Goal: Register for event/course

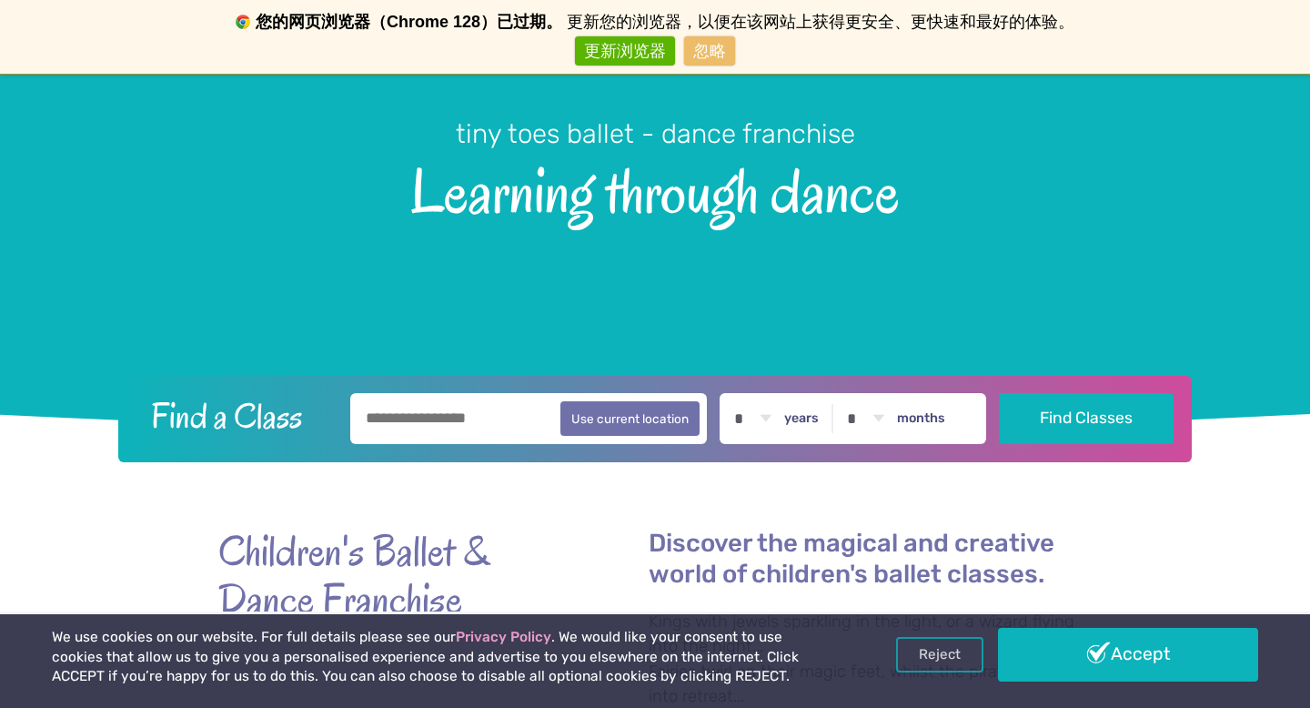
scroll to position [247, 0]
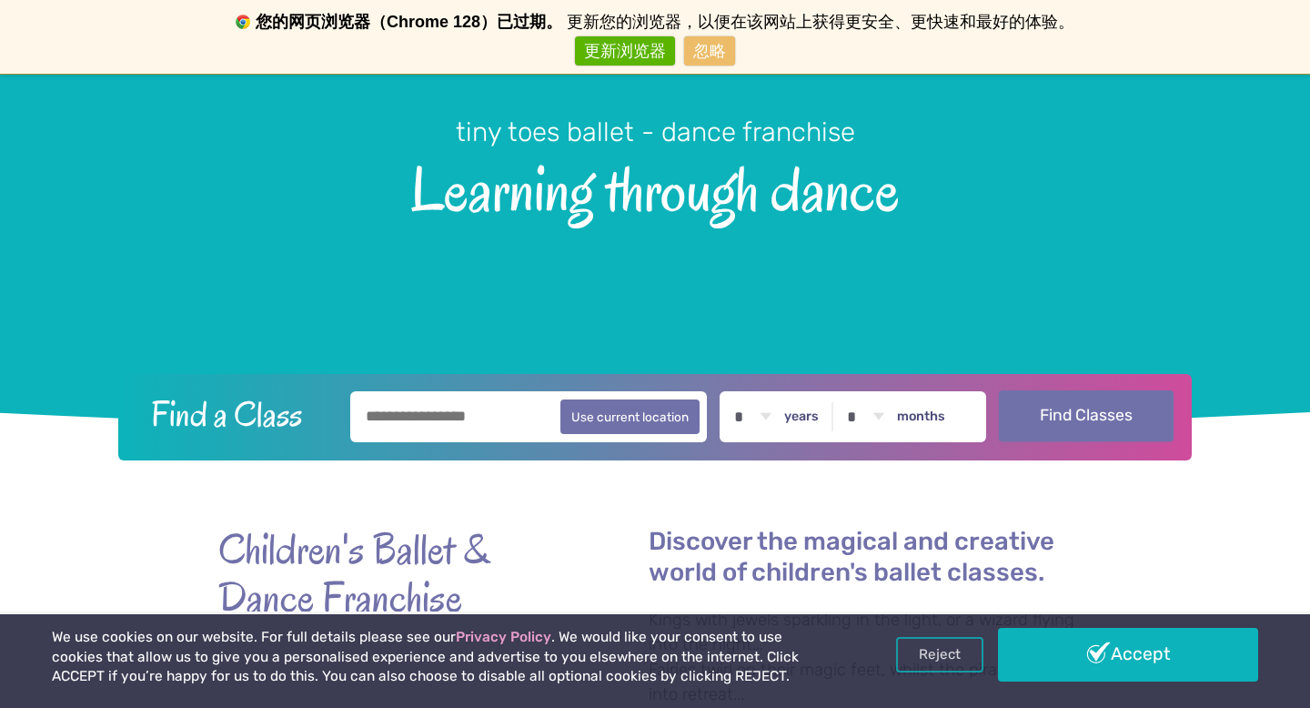
click at [1054, 427] on button "Find Classes" at bounding box center [1087, 415] width 176 height 51
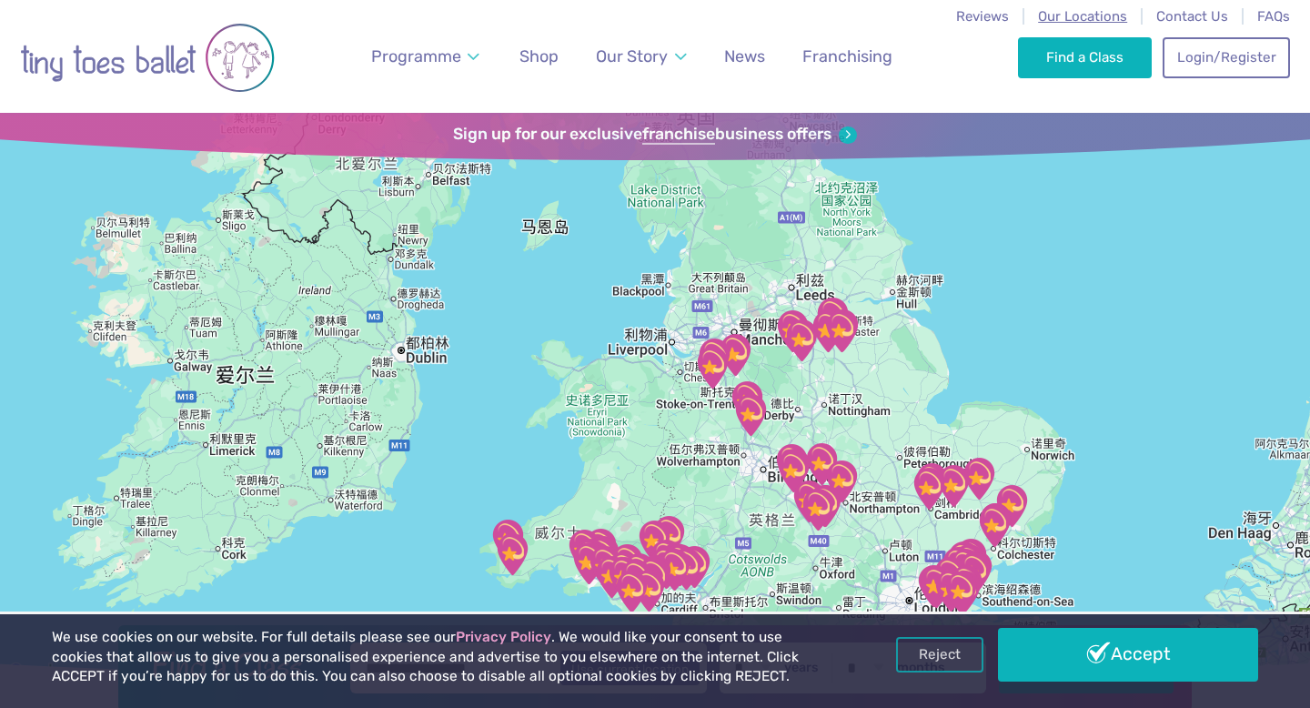
click at [1080, 16] on span "Our Locations" at bounding box center [1082, 16] width 89 height 16
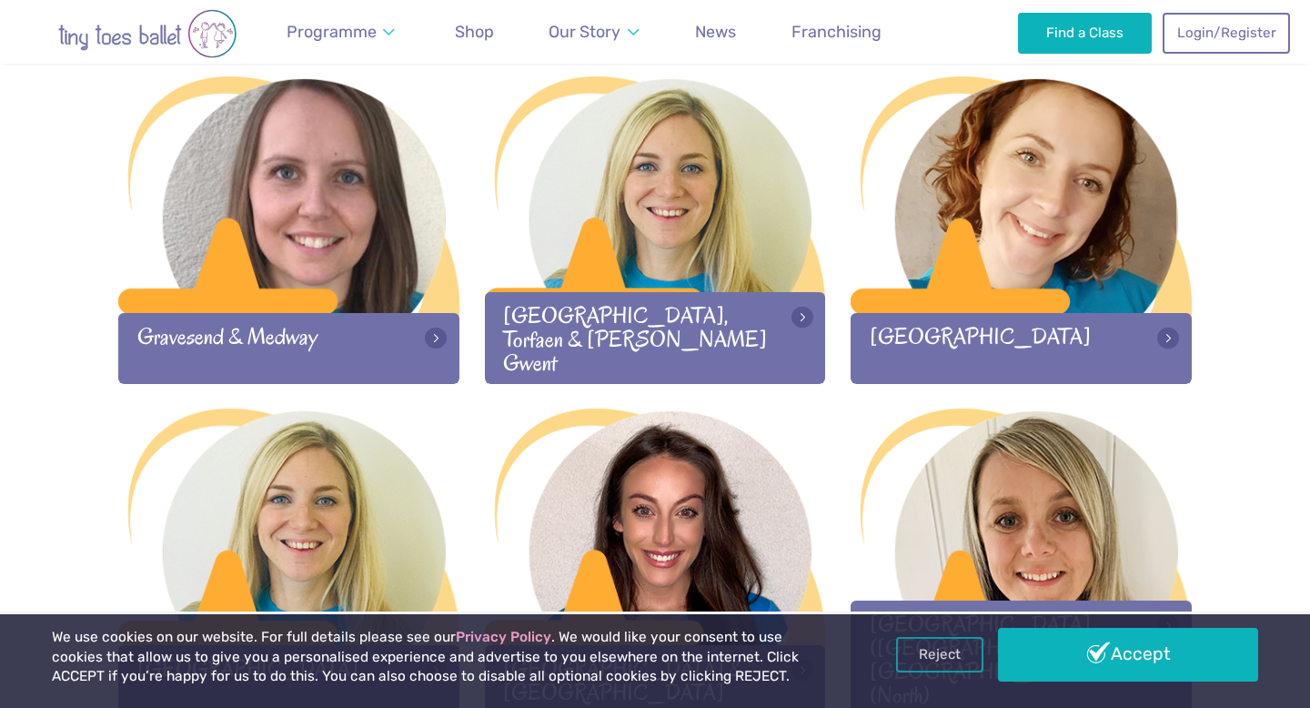
scroll to position [1583, 0]
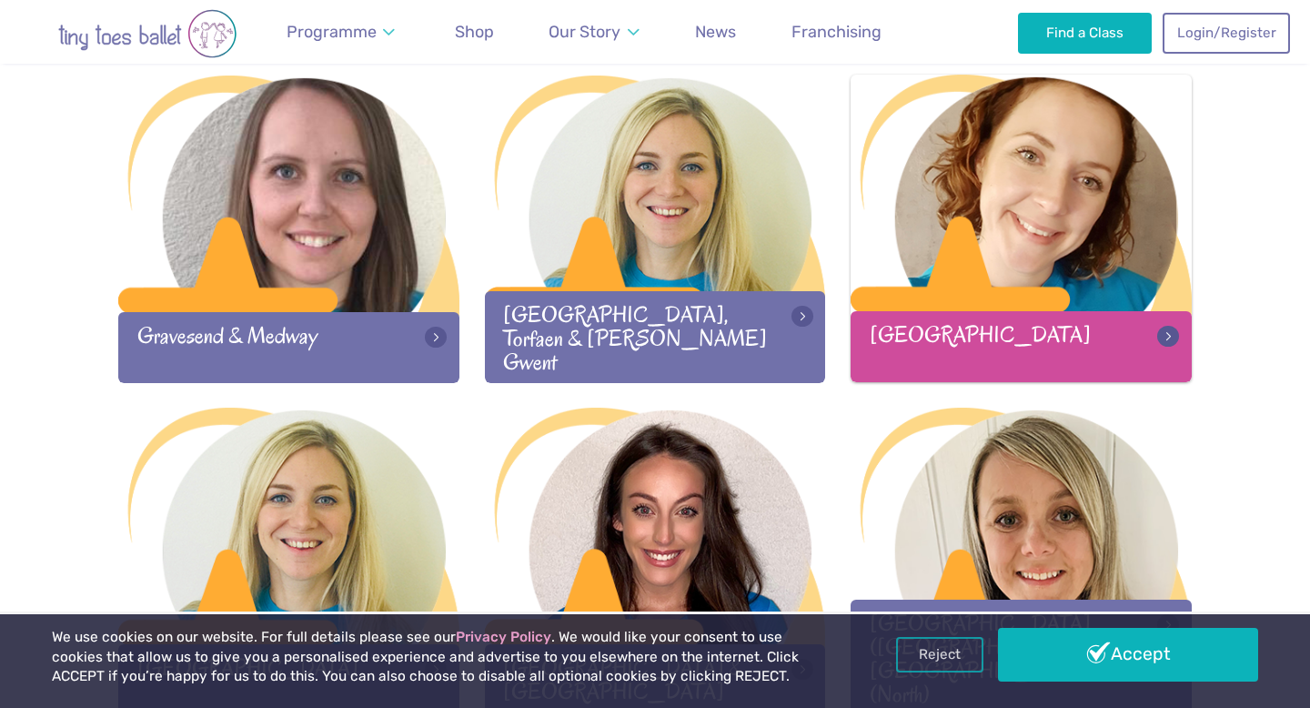
click at [953, 341] on div "[GEOGRAPHIC_DATA]" at bounding box center [1021, 346] width 341 height 70
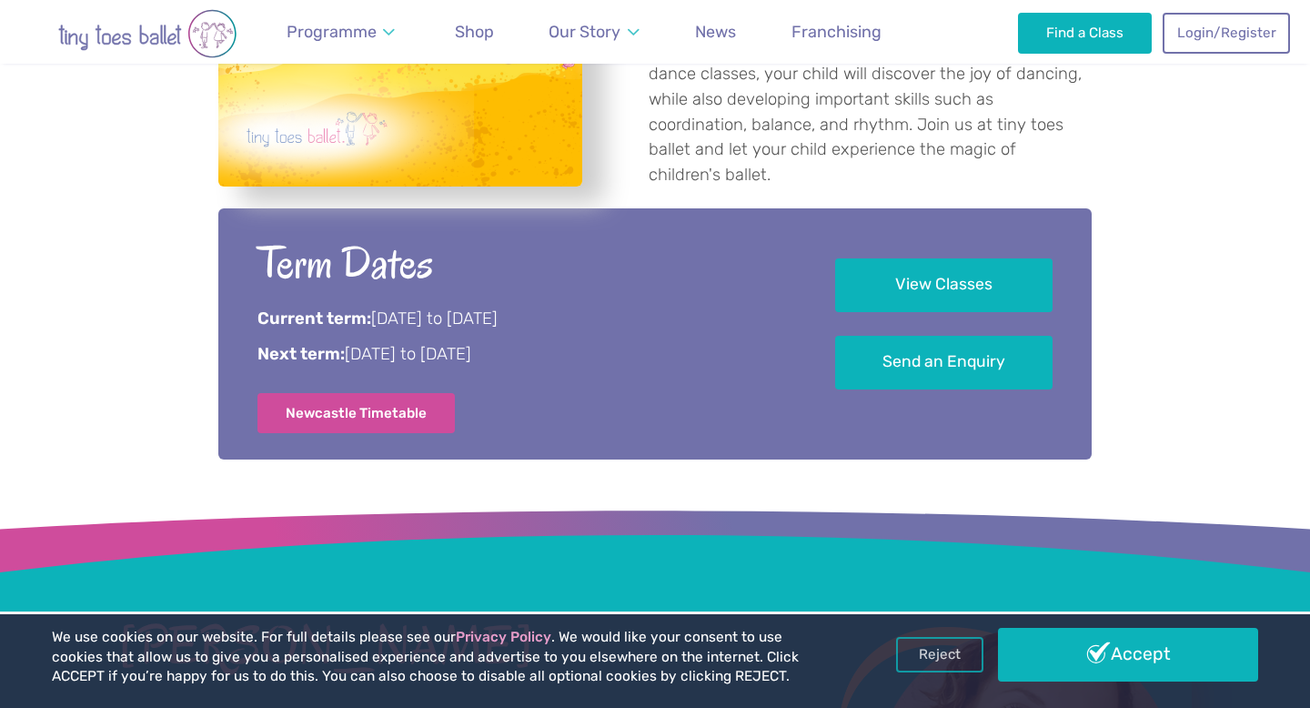
scroll to position [843, 0]
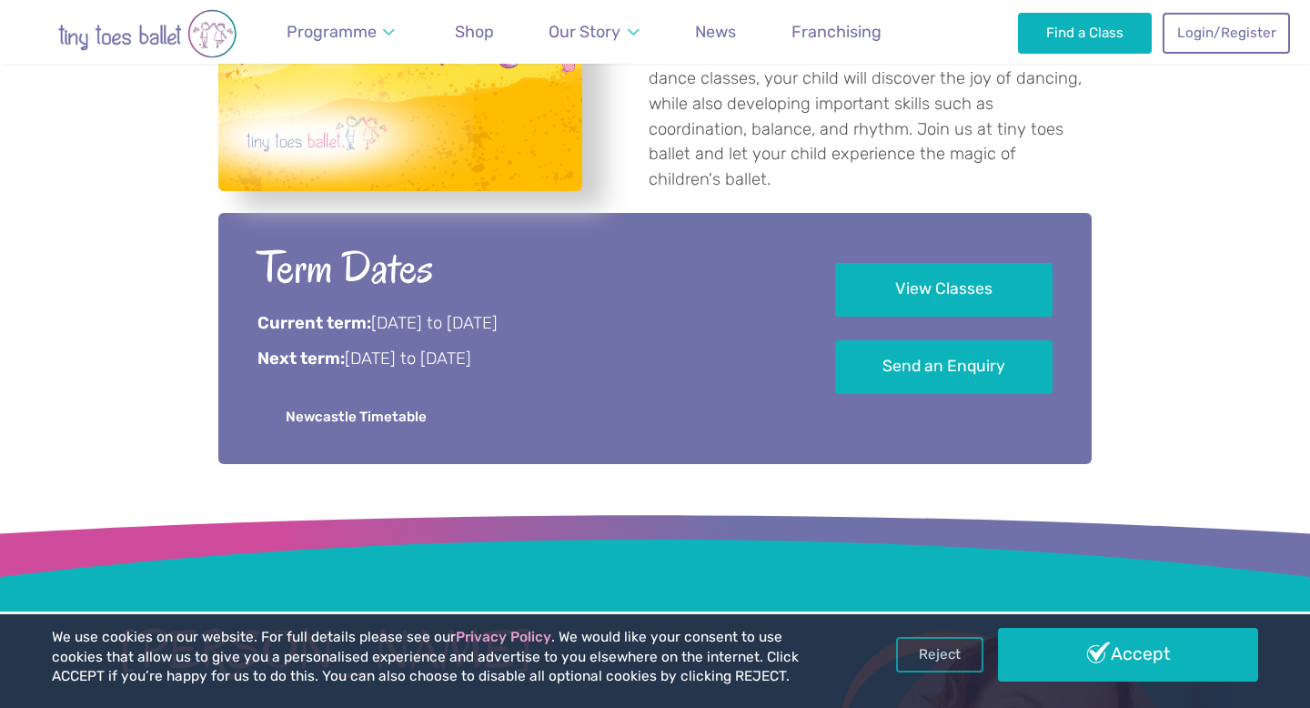
click at [410, 413] on link "Newcastle Timetable" at bounding box center [355, 417] width 197 height 40
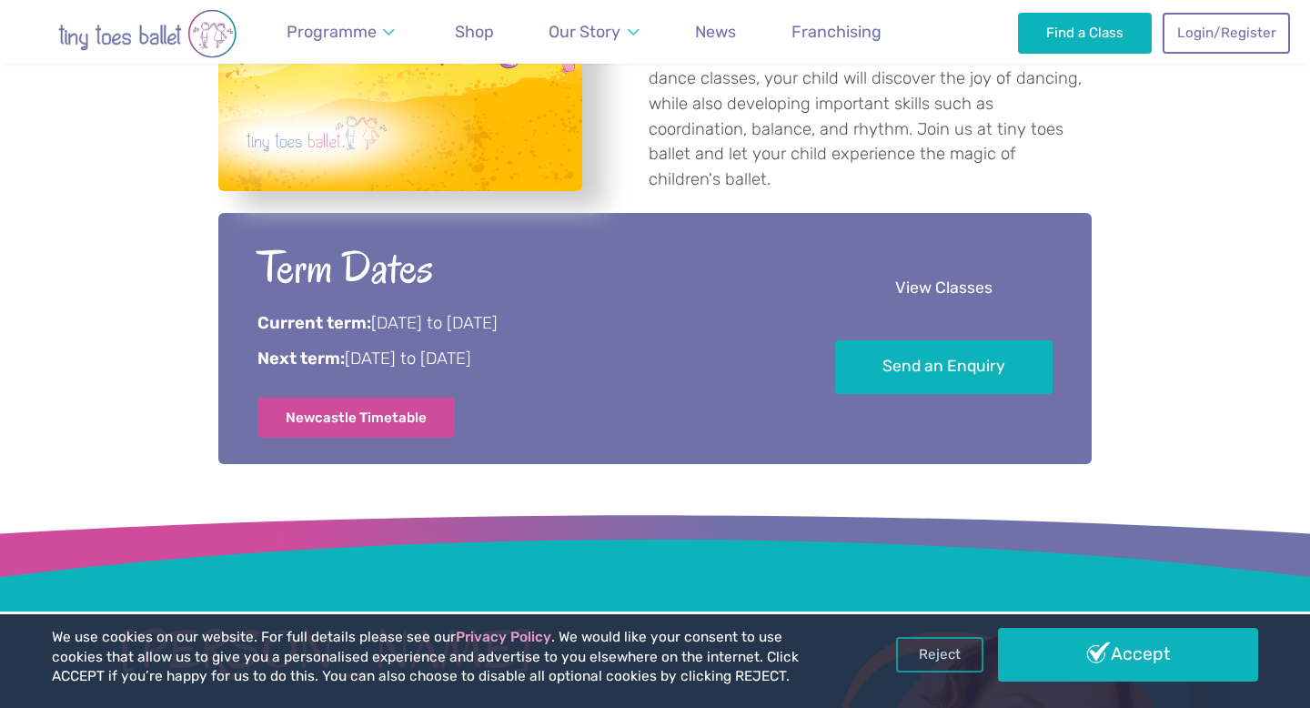
click at [996, 290] on link "View Classes" at bounding box center [943, 289] width 217 height 54
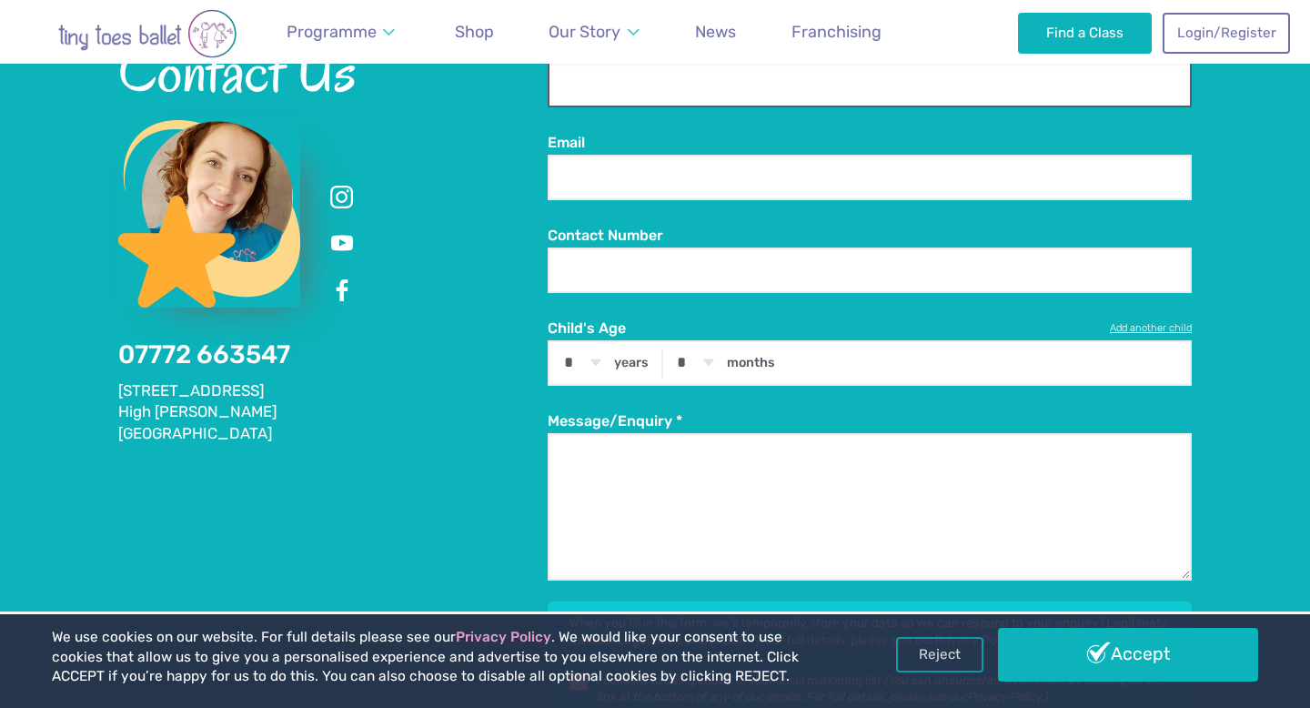
scroll to position [2532, 0]
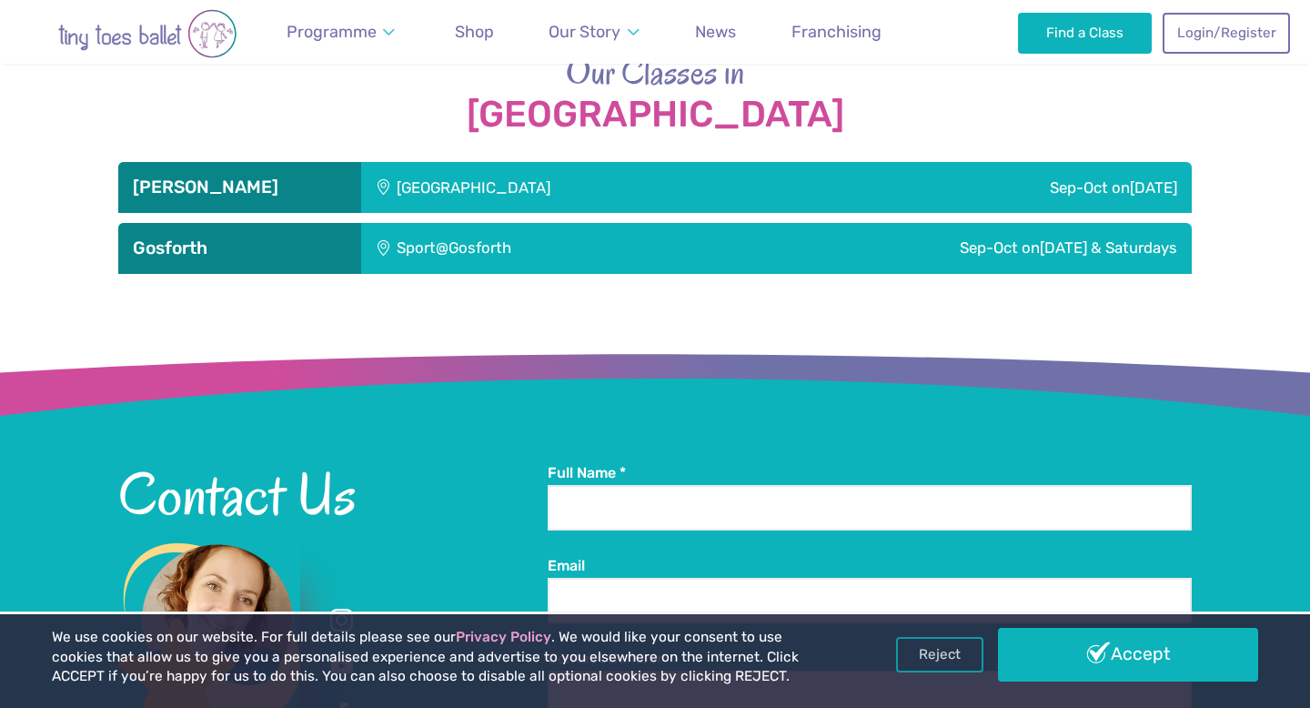
click at [478, 244] on div "Sport@Gosforth" at bounding box center [527, 248] width 332 height 51
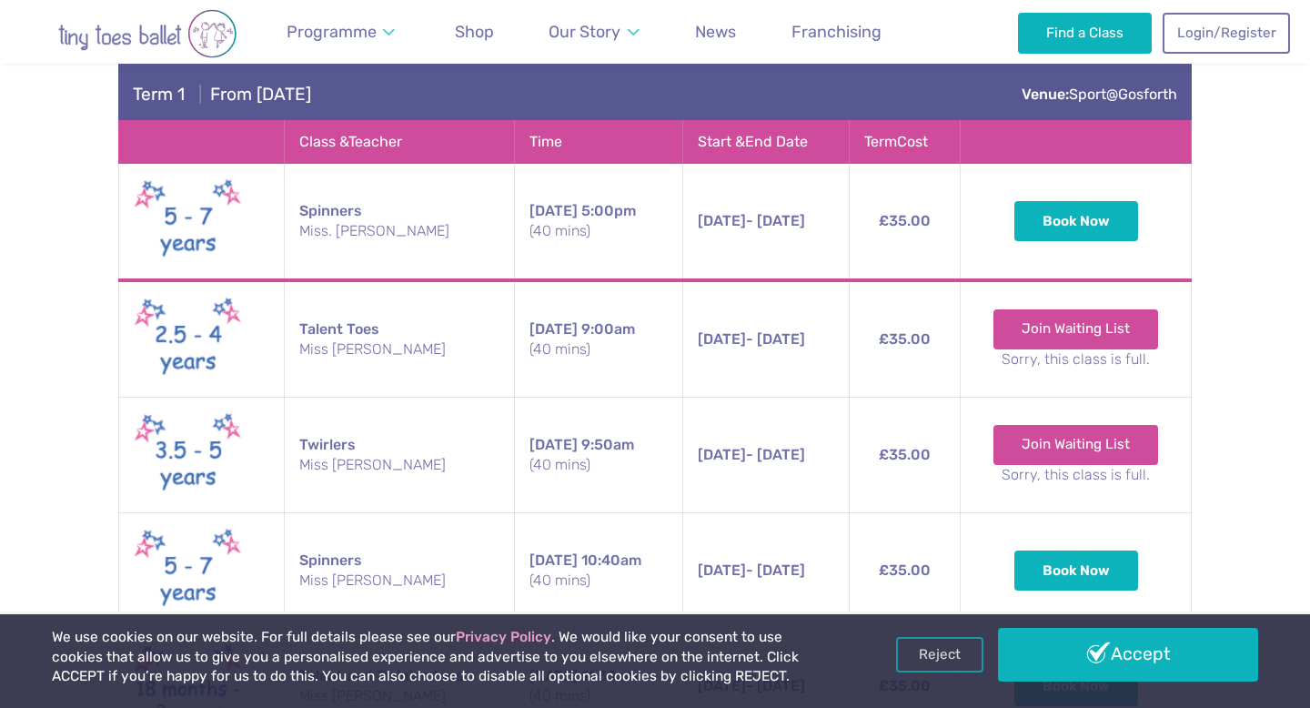
scroll to position [2774, 0]
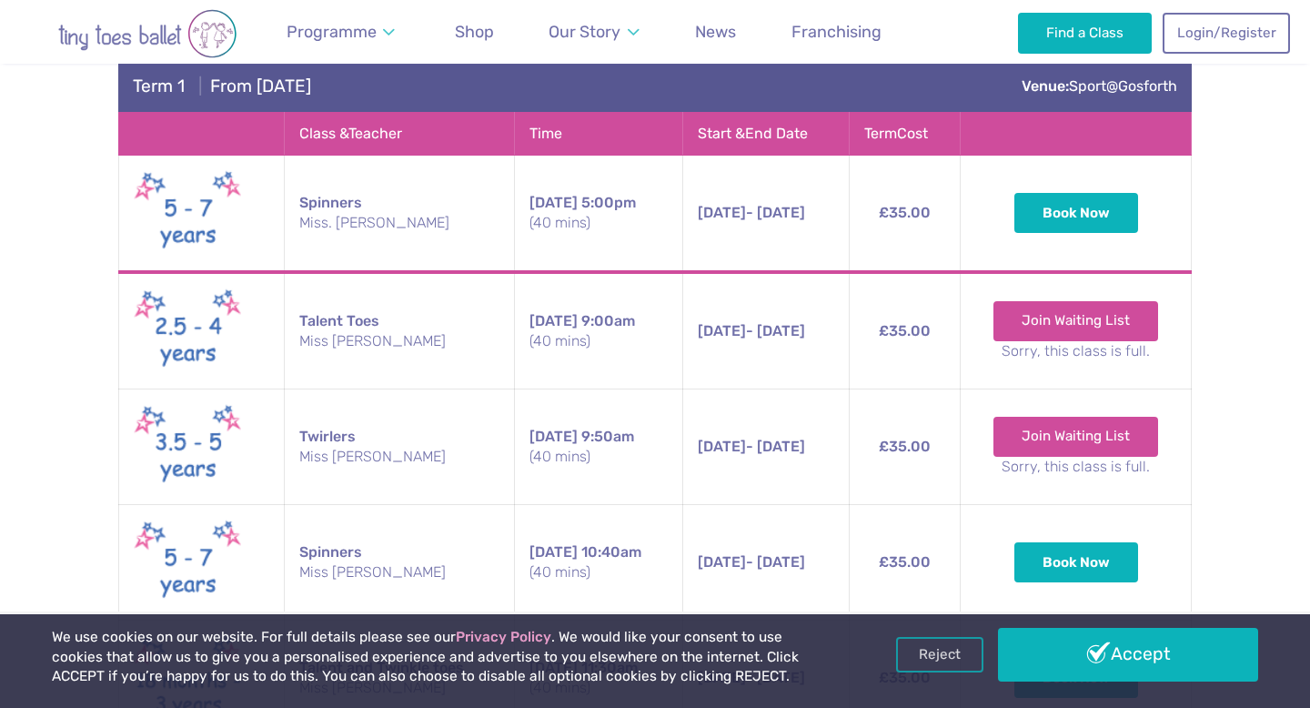
drag, startPoint x: 690, startPoint y: 333, endPoint x: 810, endPoint y: 330, distance: 120.1
click at [805, 330] on span "20th Sep - 18th Oct" at bounding box center [751, 330] width 107 height 17
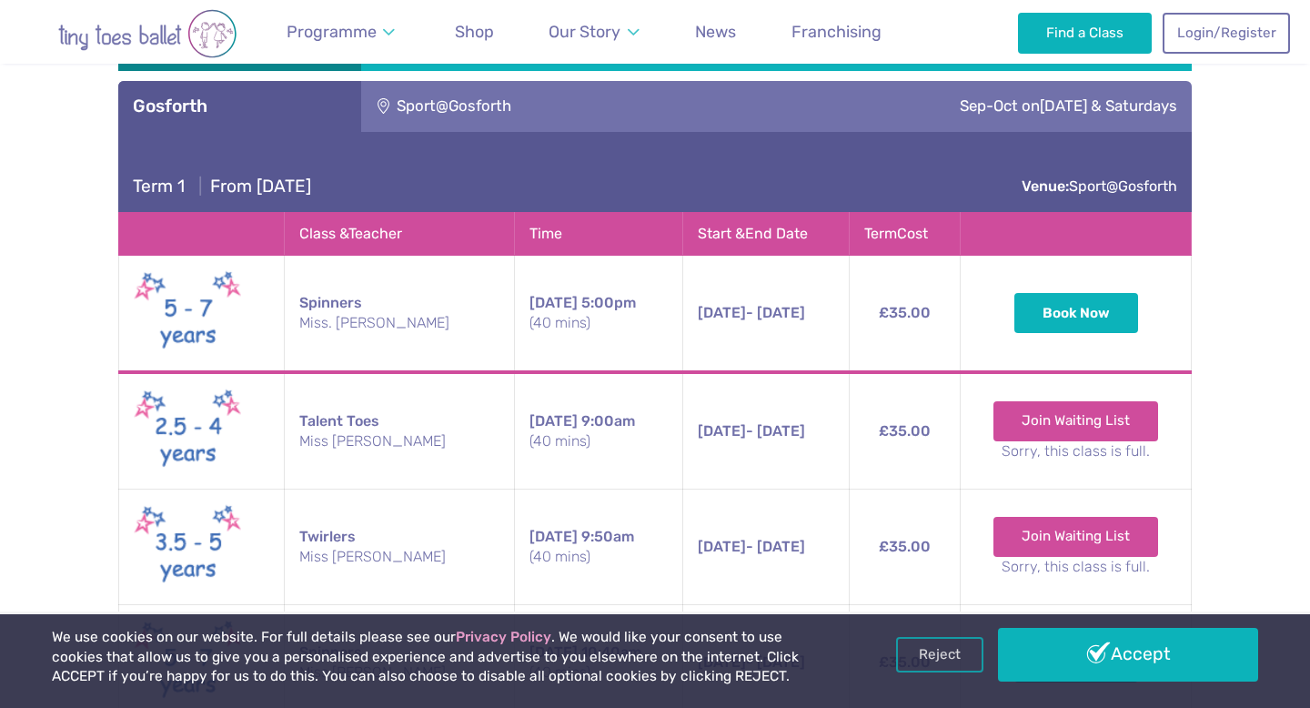
scroll to position [2673, 0]
click at [463, 113] on div "Sport@Gosforth" at bounding box center [527, 107] width 332 height 51
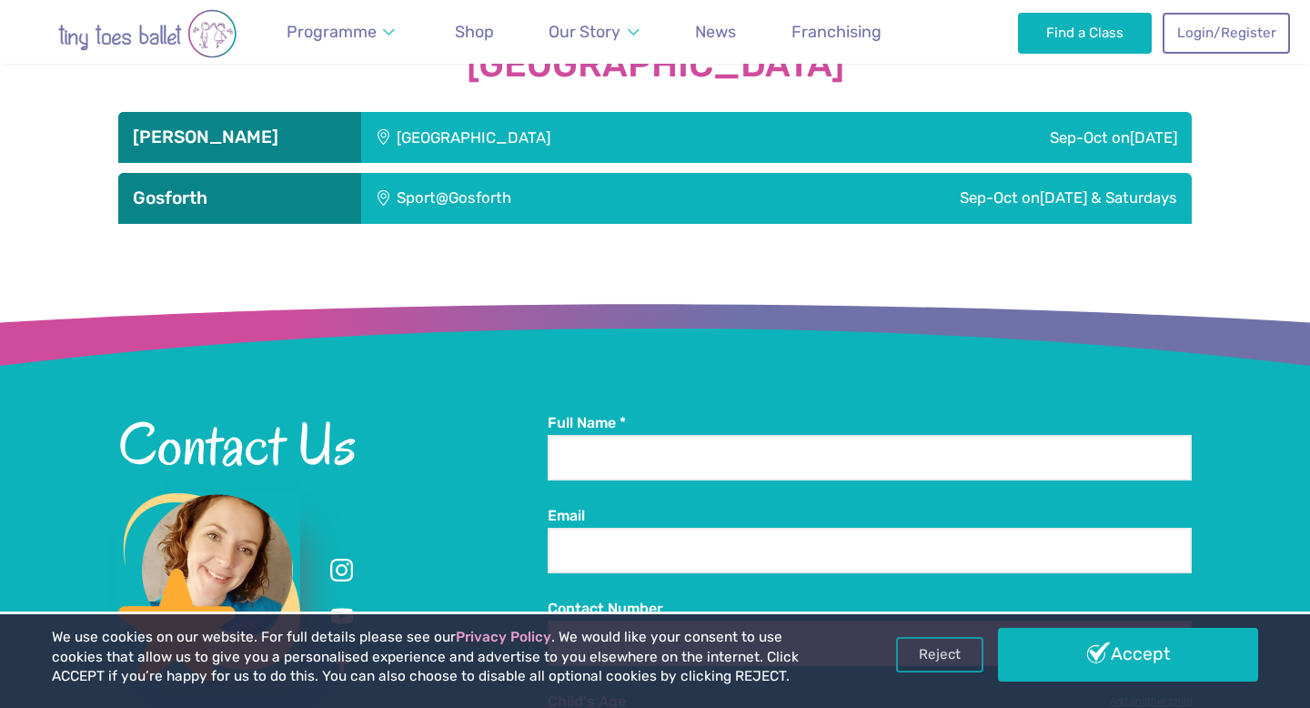
scroll to position [2571, 0]
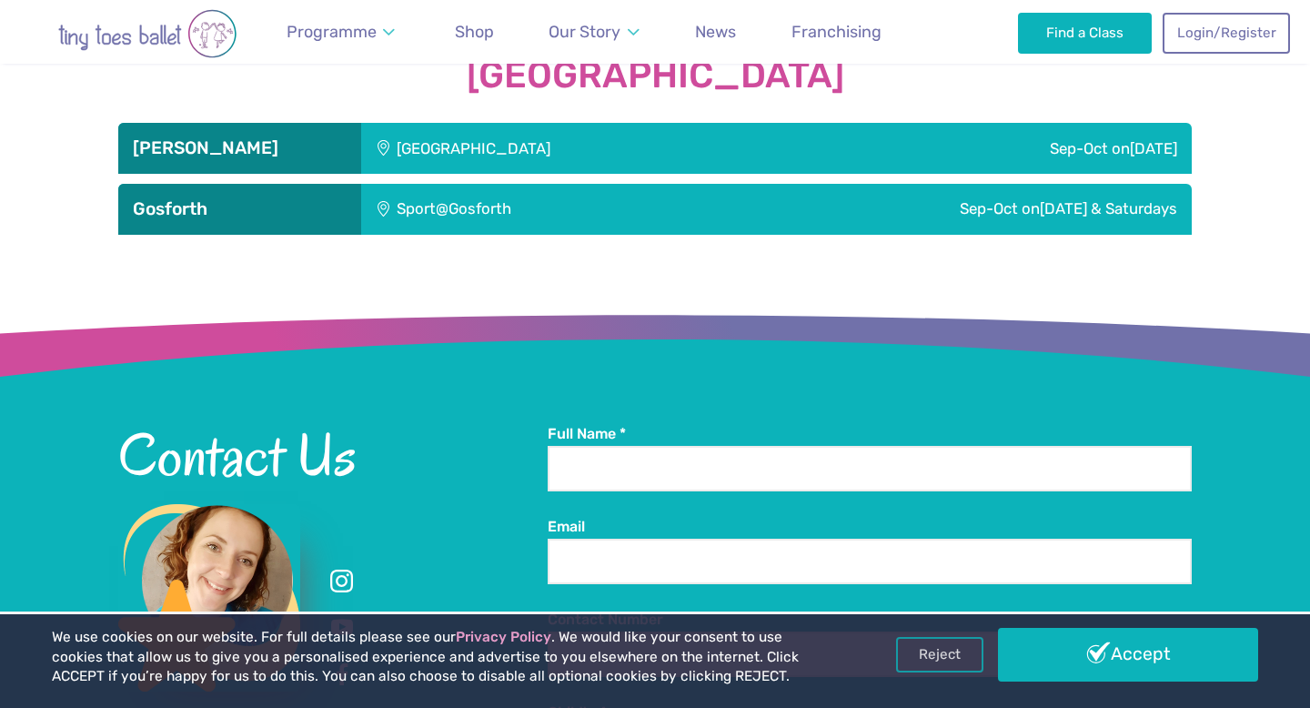
click at [452, 151] on div "[GEOGRAPHIC_DATA]" at bounding box center [595, 148] width 469 height 51
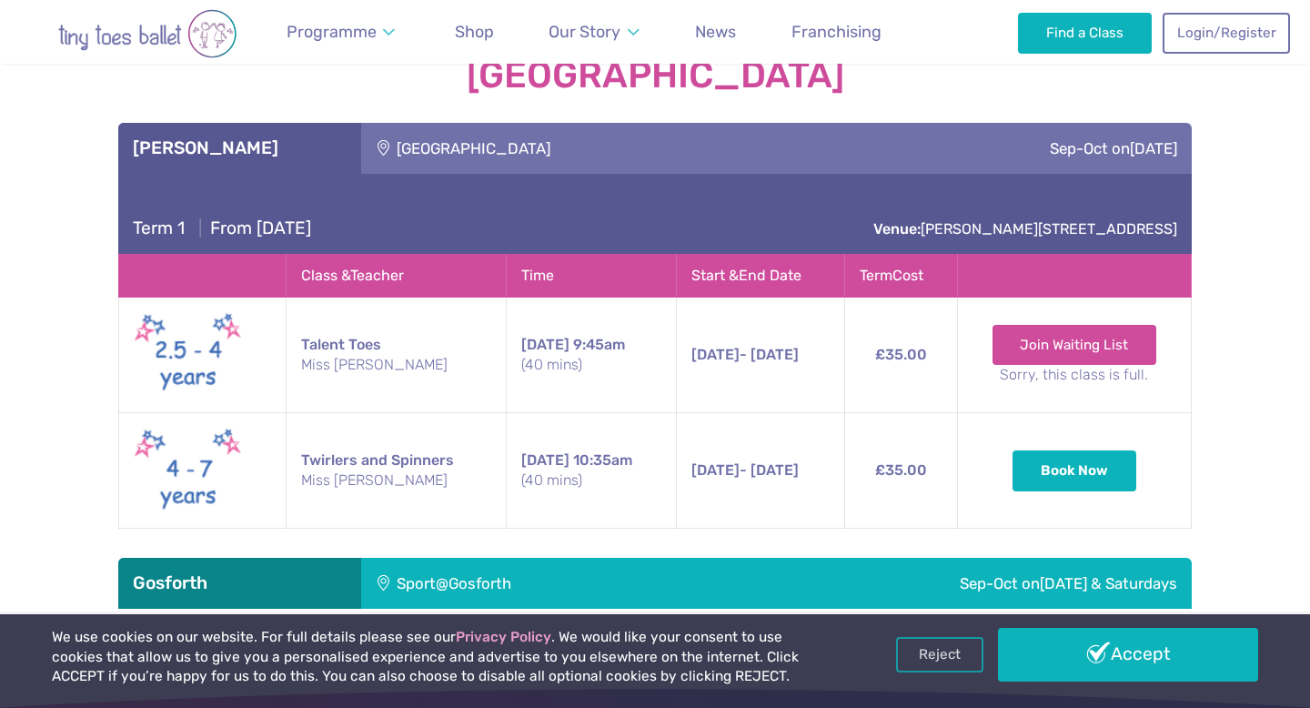
scroll to position [843, 0]
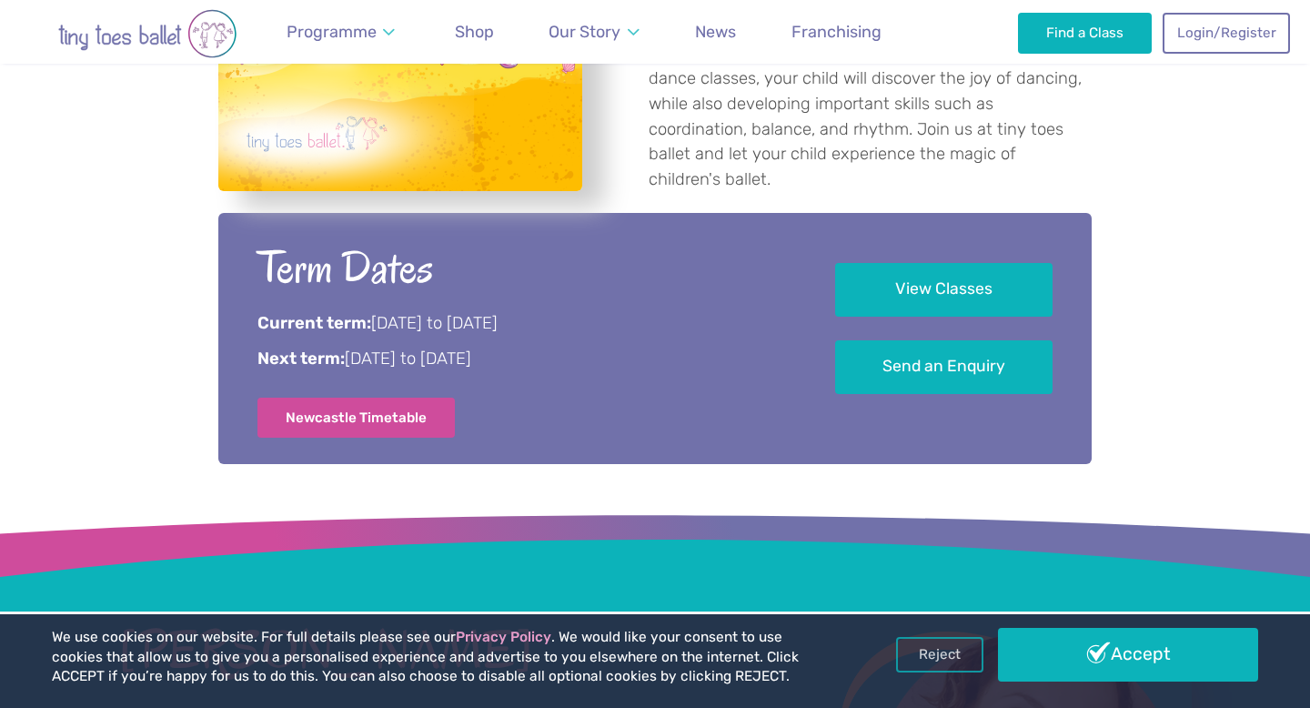
drag, startPoint x: 358, startPoint y: 358, endPoint x: 581, endPoint y: 361, distance: 222.0
click at [581, 361] on p "Next term: 8th September to 13th October 2025" at bounding box center [520, 360] width 527 height 24
click at [752, 318] on p "Current term: 2nd June to 13th July 2025" at bounding box center [520, 324] width 527 height 24
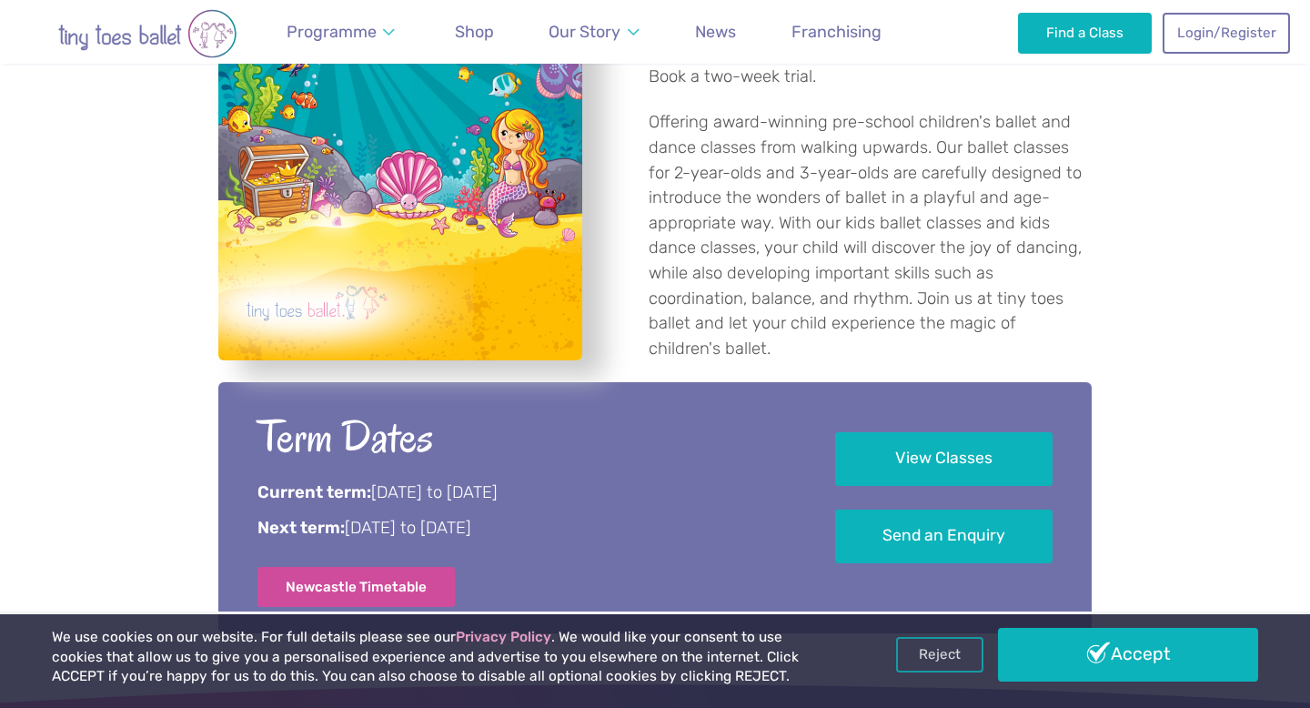
scroll to position [650, 0]
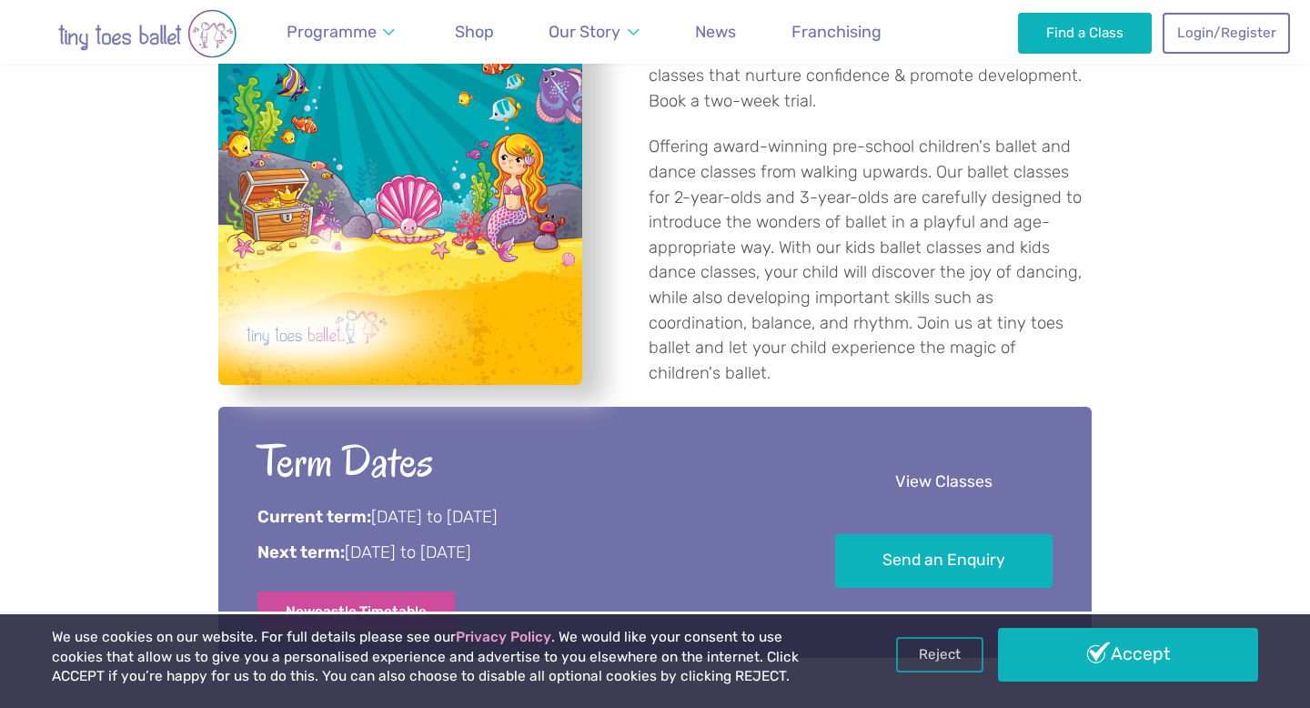
click at [889, 471] on link "View Classes" at bounding box center [943, 483] width 217 height 54
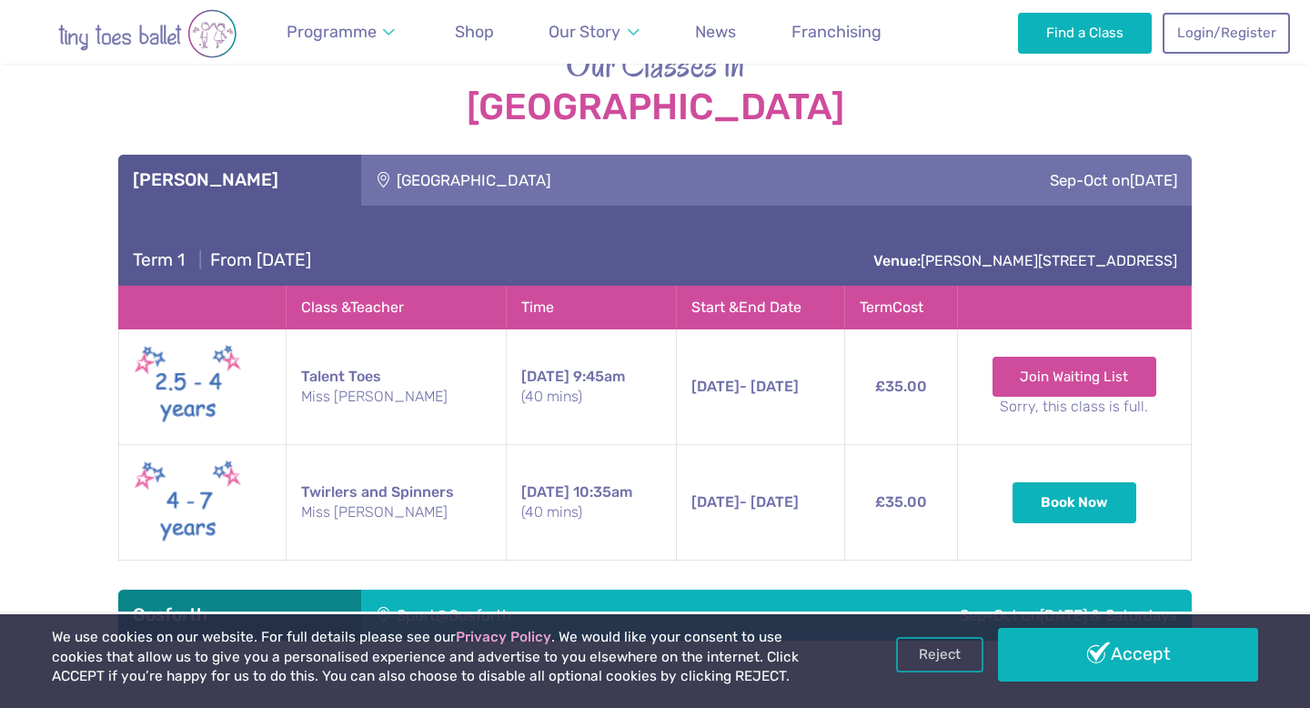
scroll to position [2540, 0]
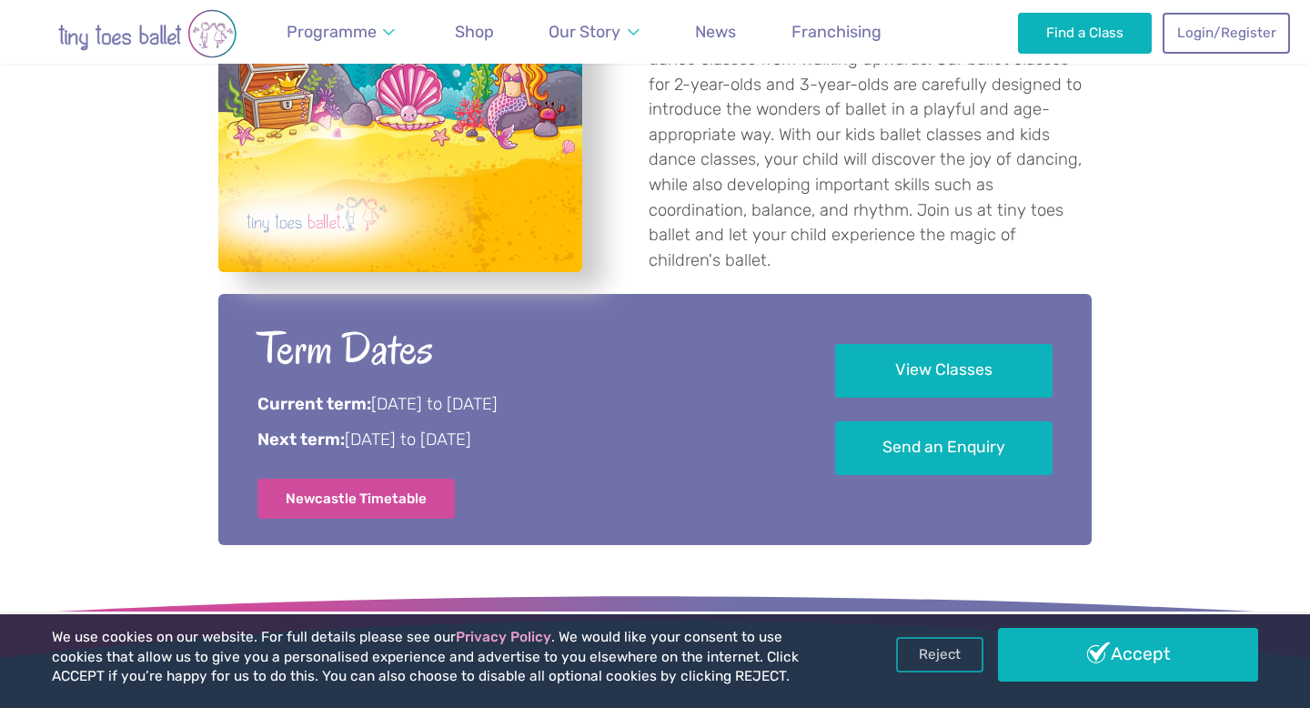
scroll to position [808, 0]
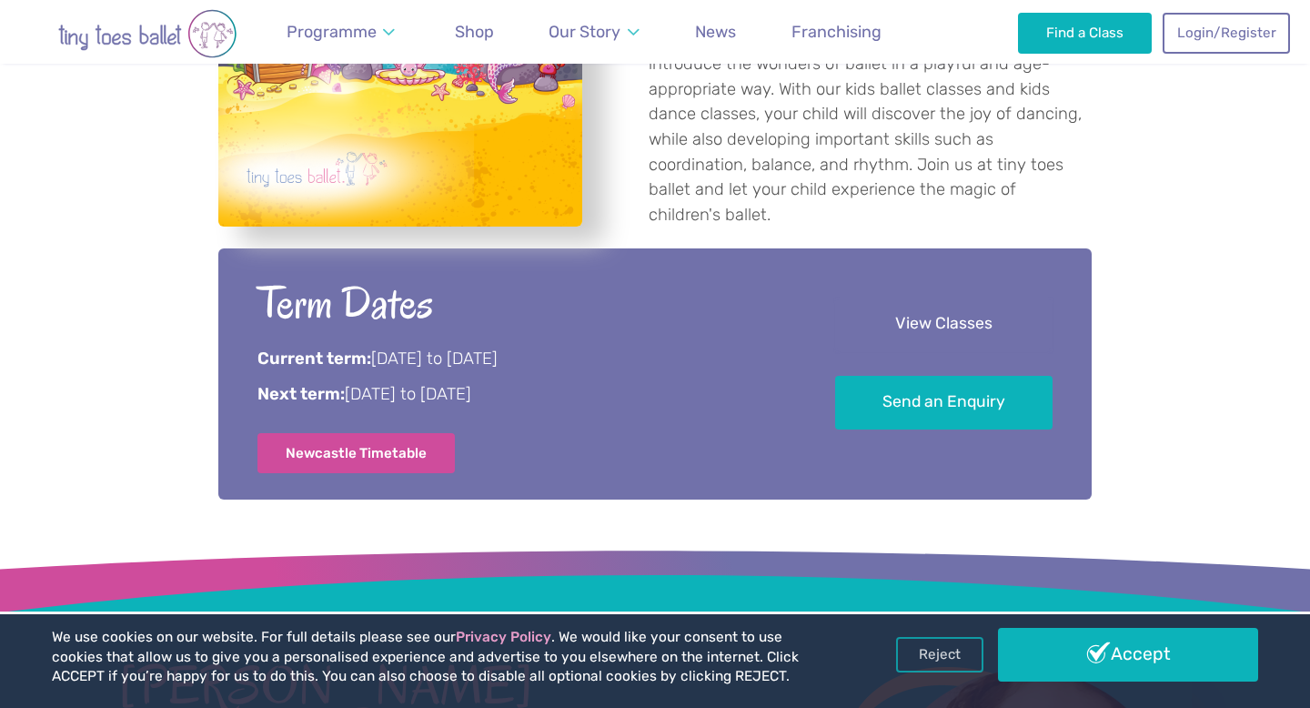
click at [894, 329] on link "View Classes" at bounding box center [943, 325] width 217 height 54
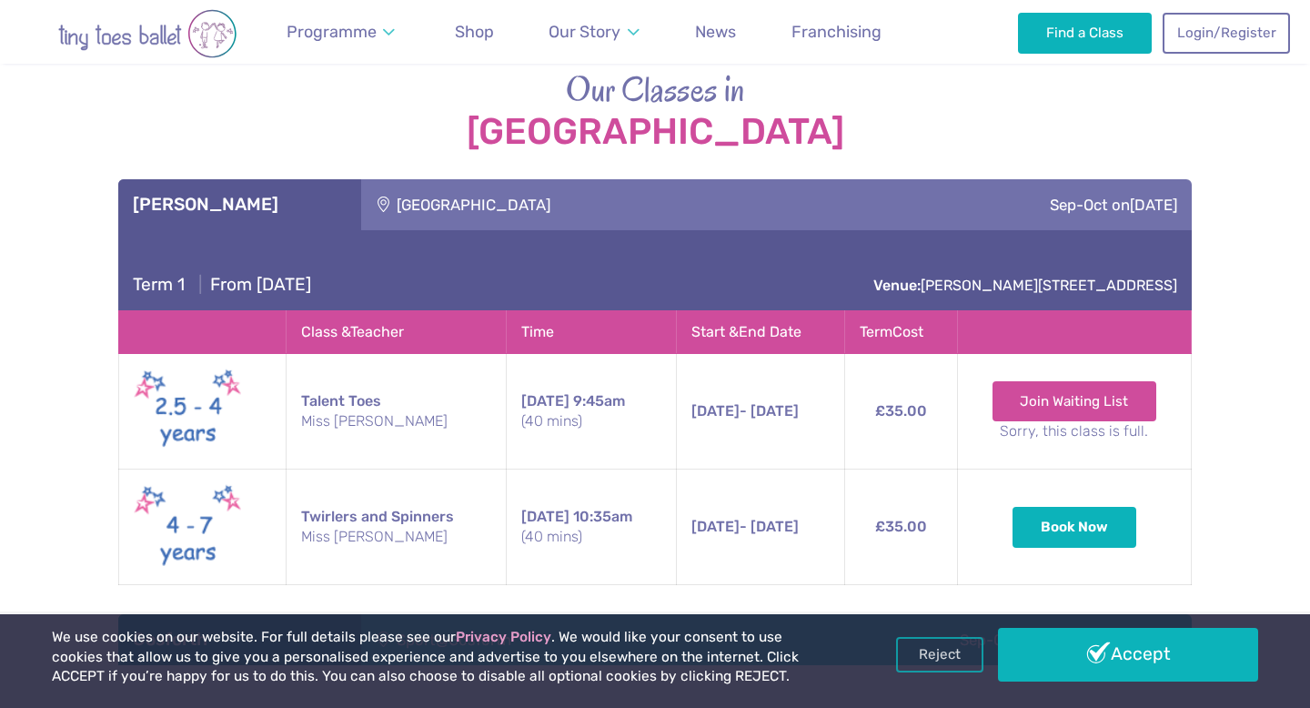
scroll to position [2506, 0]
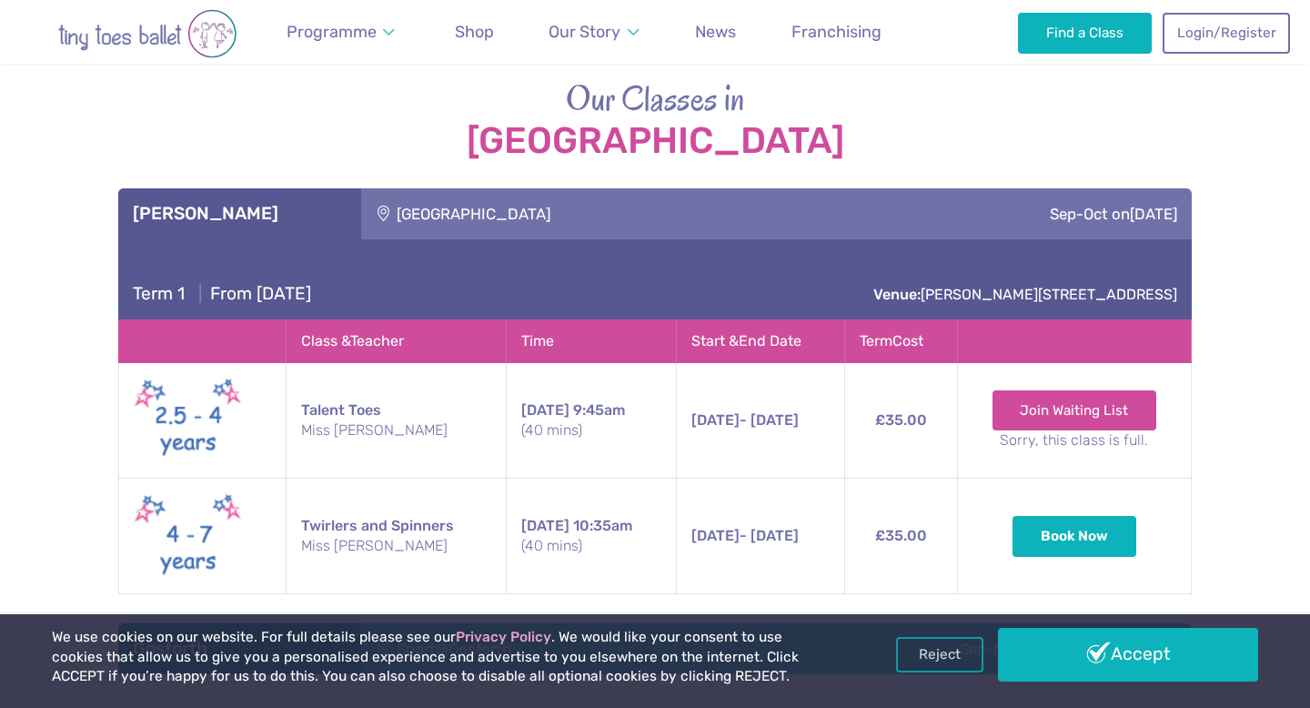
click at [569, 211] on div "[GEOGRAPHIC_DATA]" at bounding box center [595, 213] width 469 height 51
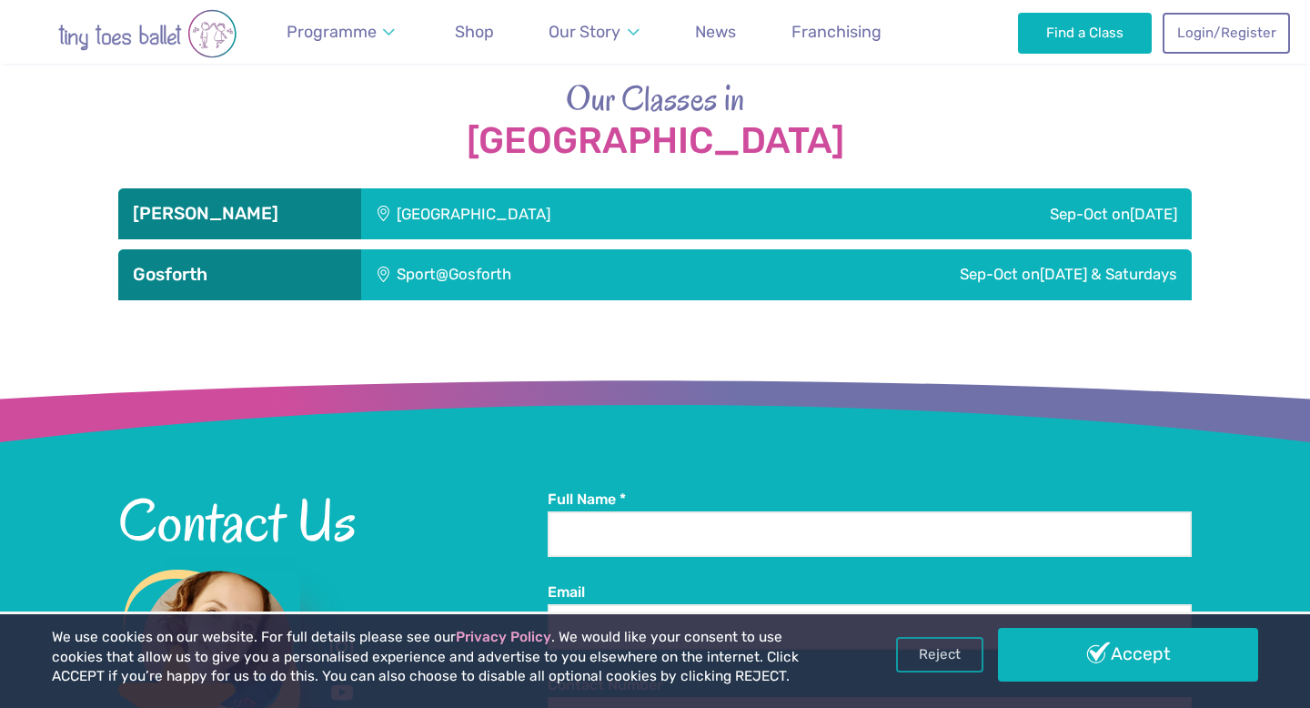
click at [491, 274] on div "Sport@Gosforth" at bounding box center [527, 274] width 332 height 51
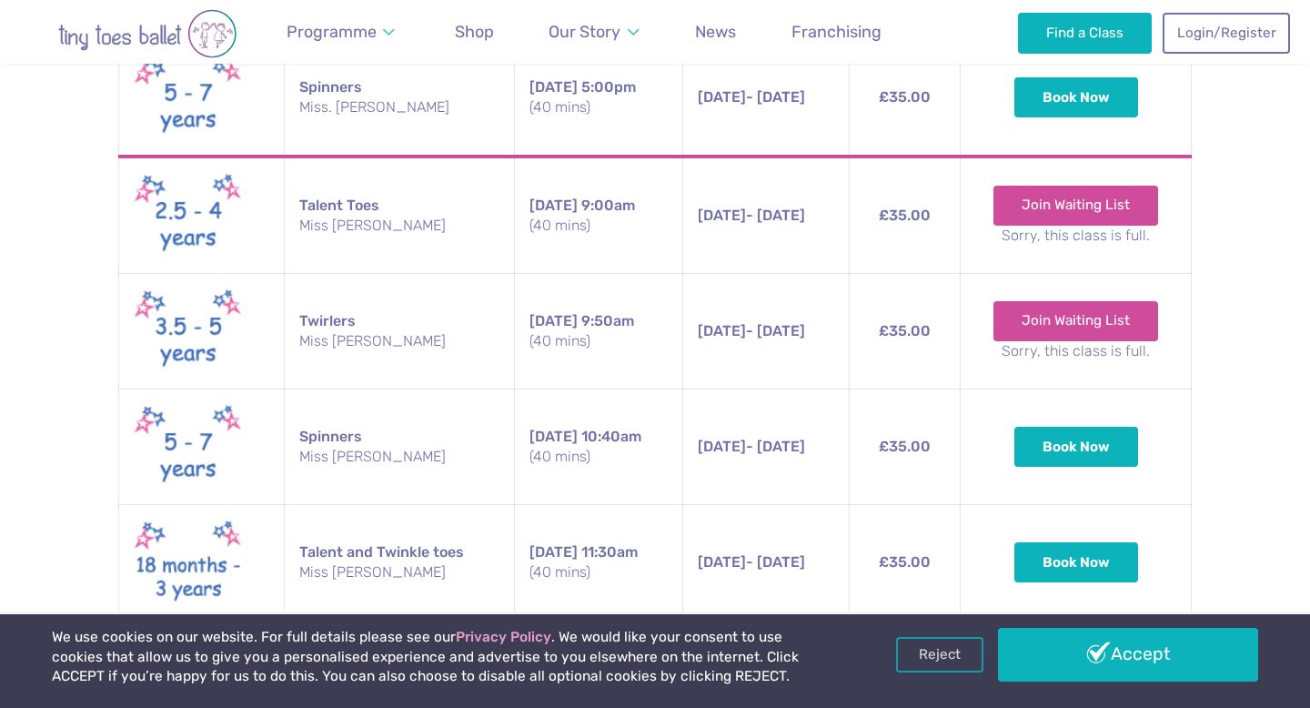
scroll to position [2888, 0]
